Goal: Transaction & Acquisition: Download file/media

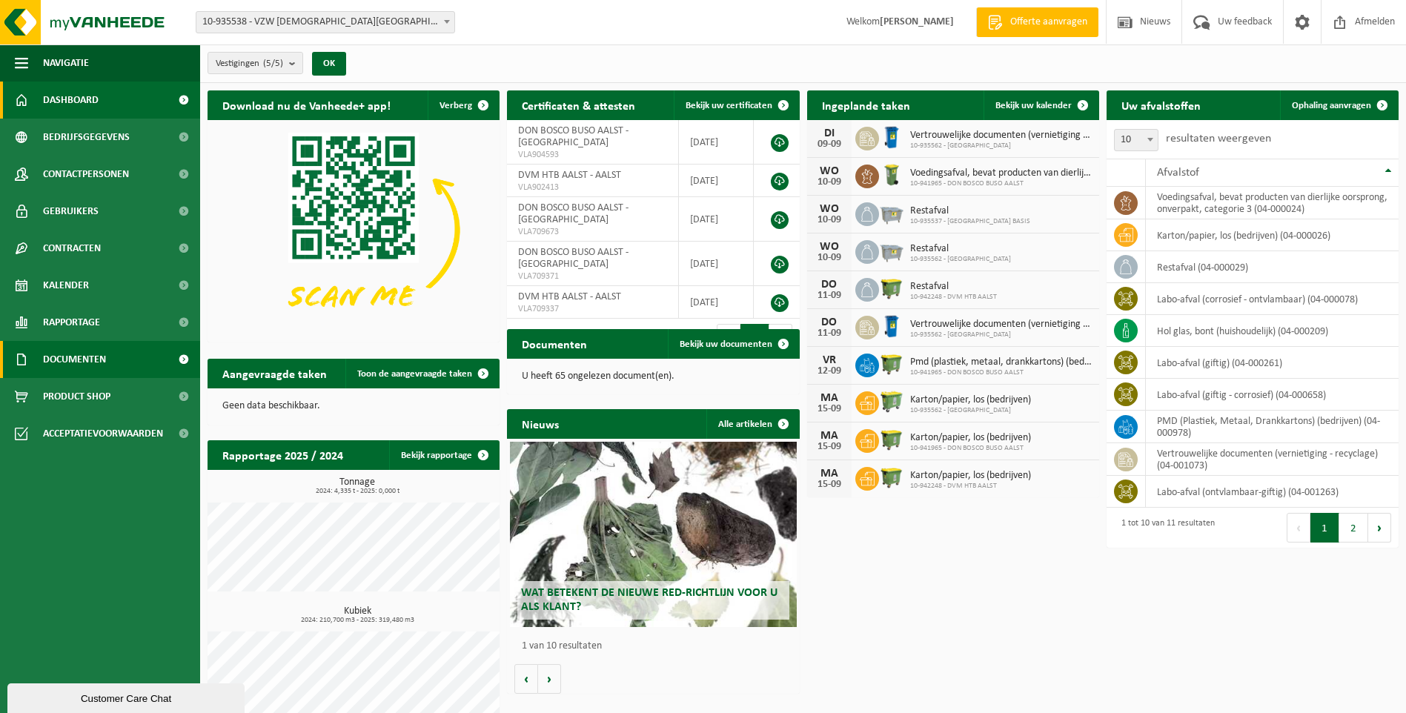
click at [74, 356] on span "Documenten" at bounding box center [74, 359] width 63 height 37
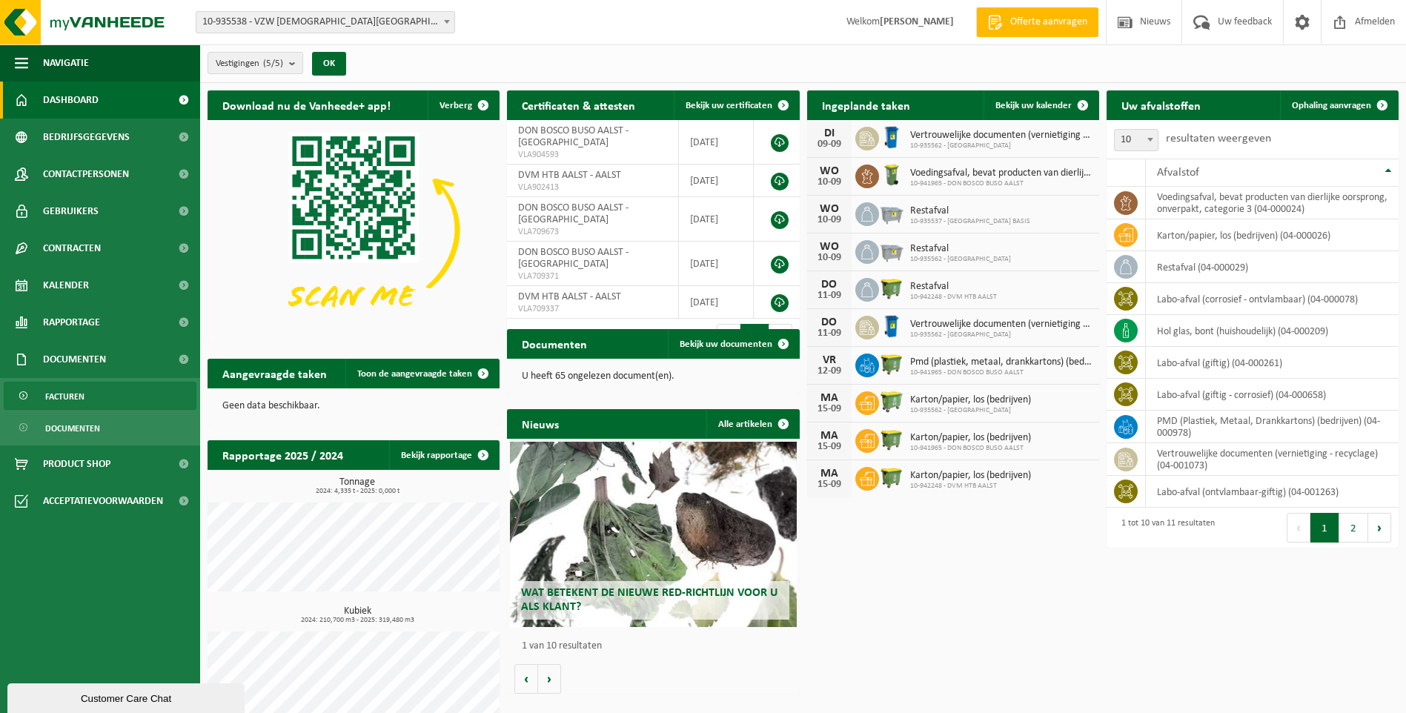
click at [66, 397] on span "Facturen" at bounding box center [64, 397] width 39 height 28
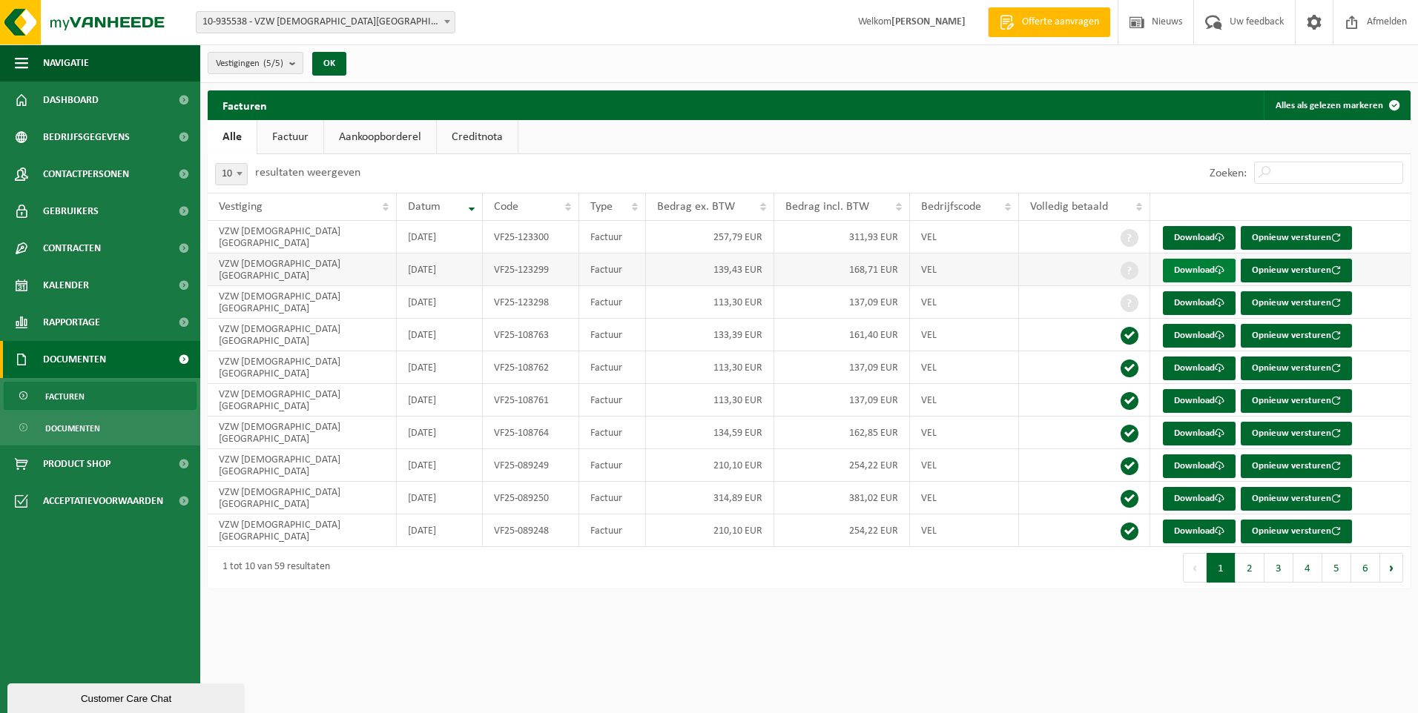
click at [1207, 271] on link "Download" at bounding box center [1199, 271] width 73 height 24
click at [1192, 237] on link "Download" at bounding box center [1199, 238] width 73 height 24
click at [59, 282] on span "Kalender" at bounding box center [66, 285] width 46 height 37
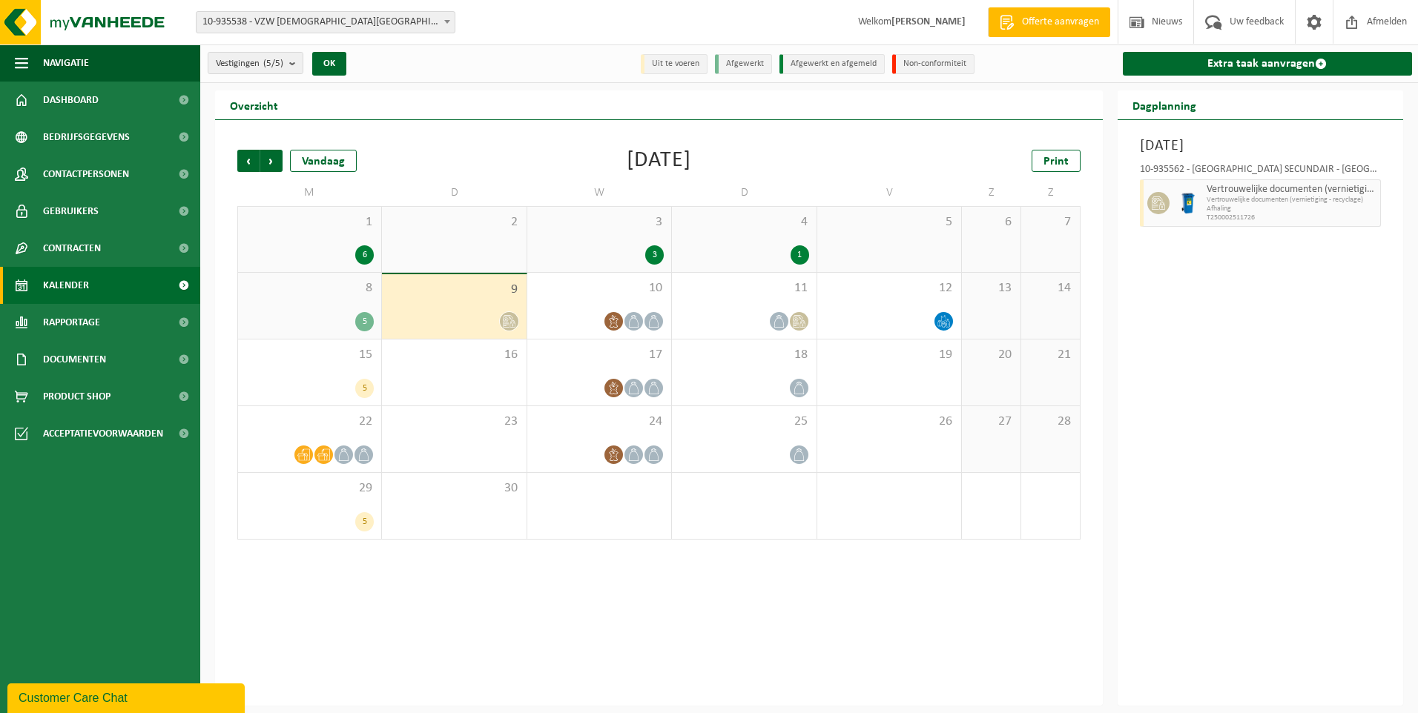
click at [463, 300] on div "9" at bounding box center [454, 306] width 144 height 65
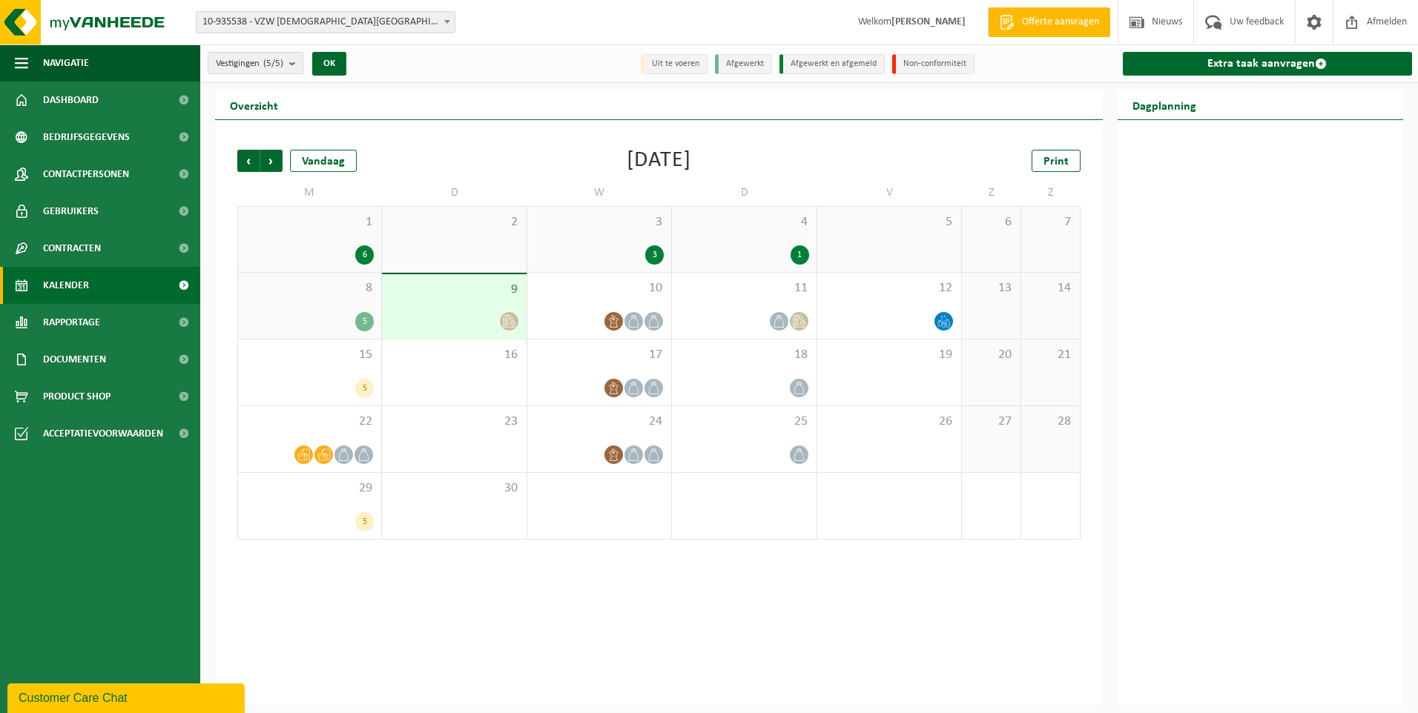
click at [459, 300] on div "9" at bounding box center [454, 306] width 144 height 65
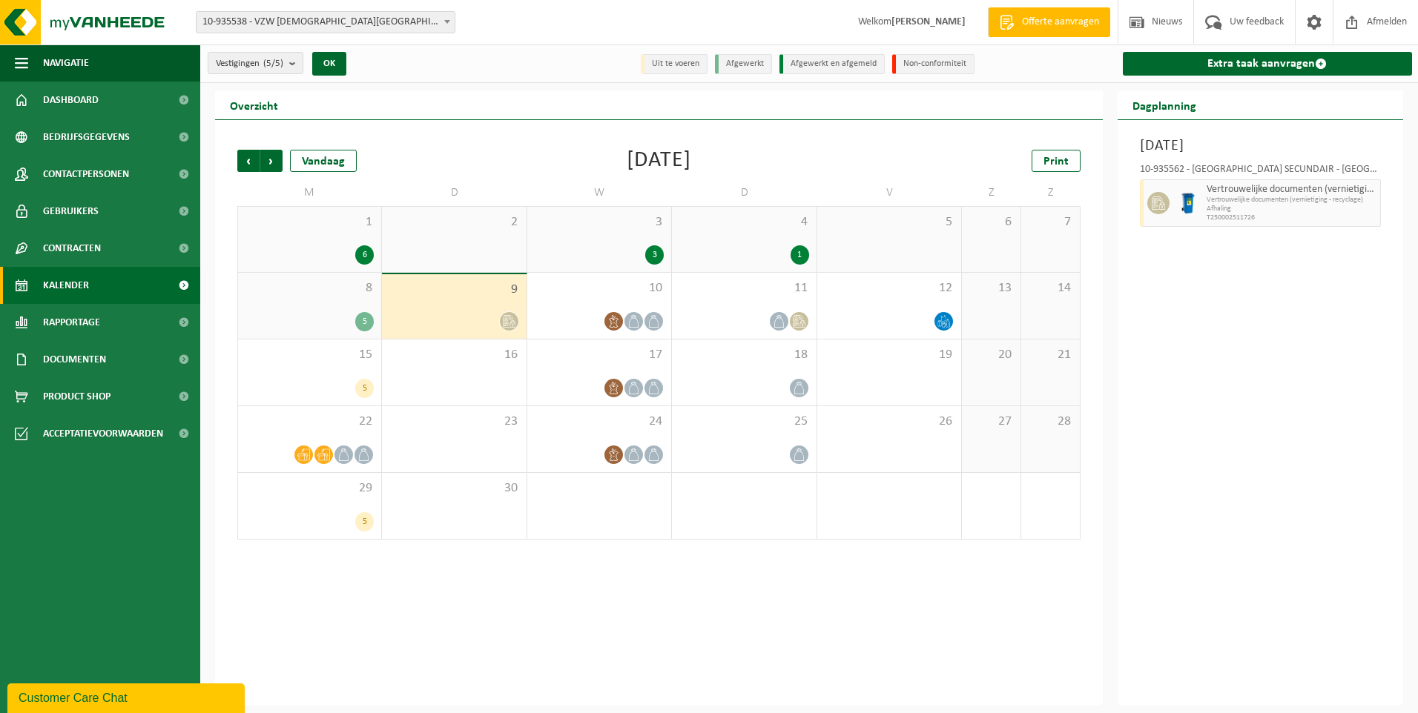
click at [1239, 297] on div "[DATE] 10-935562 - [GEOGRAPHIC_DATA] SECUNDAIR - ERPE-MERE Vertrouwelijke docum…" at bounding box center [1260, 413] width 286 height 586
